Goal: Task Accomplishment & Management: Use online tool/utility

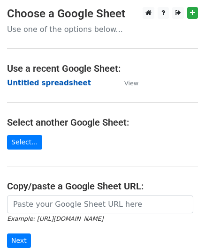
click at [43, 79] on strong "Untitled spreadsheet" at bounding box center [49, 83] width 84 height 8
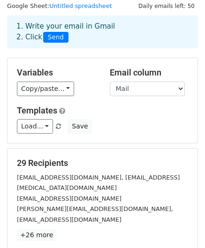
scroll to position [152, 0]
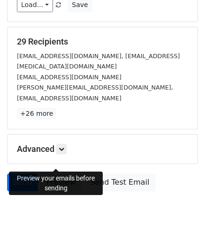
click at [57, 174] on link "Preview" at bounding box center [60, 183] width 41 height 18
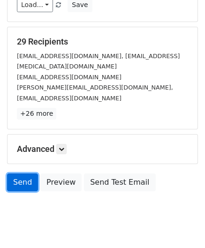
click at [19, 174] on link "Send" at bounding box center [22, 183] width 31 height 18
